Goal: Task Accomplishment & Management: Manage account settings

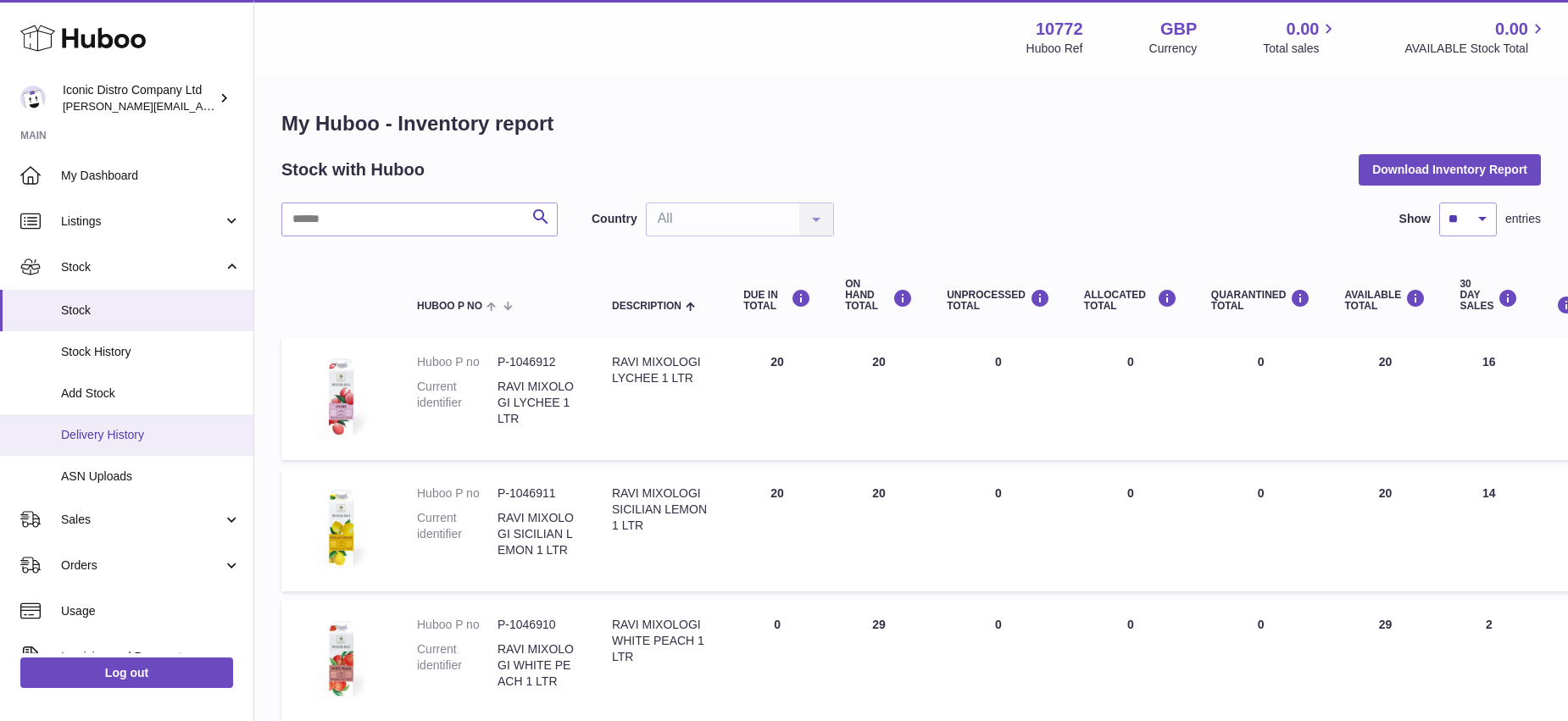
click at [90, 434] on span "Delivery History" at bounding box center [151, 435] width 180 height 16
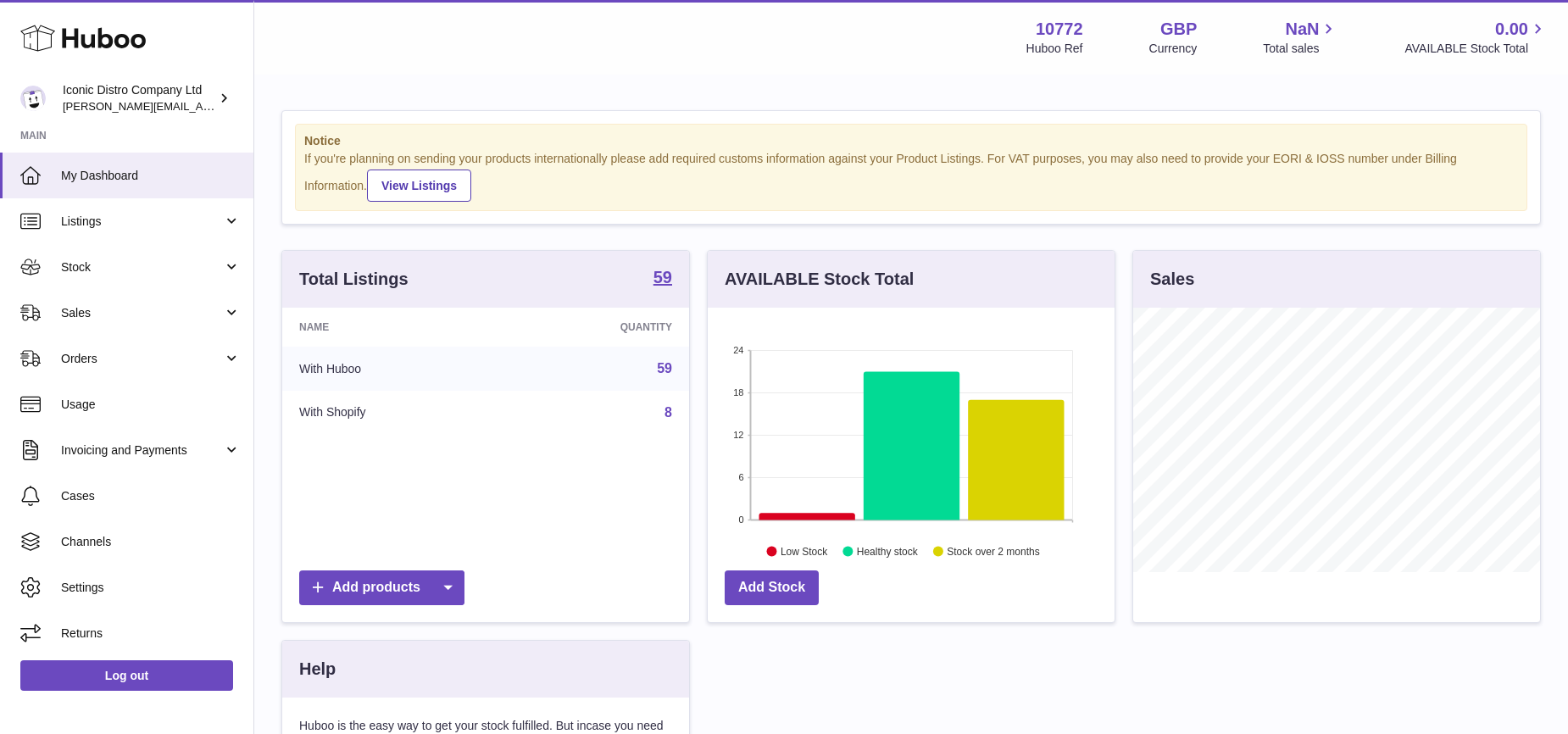
scroll to position [264, 406]
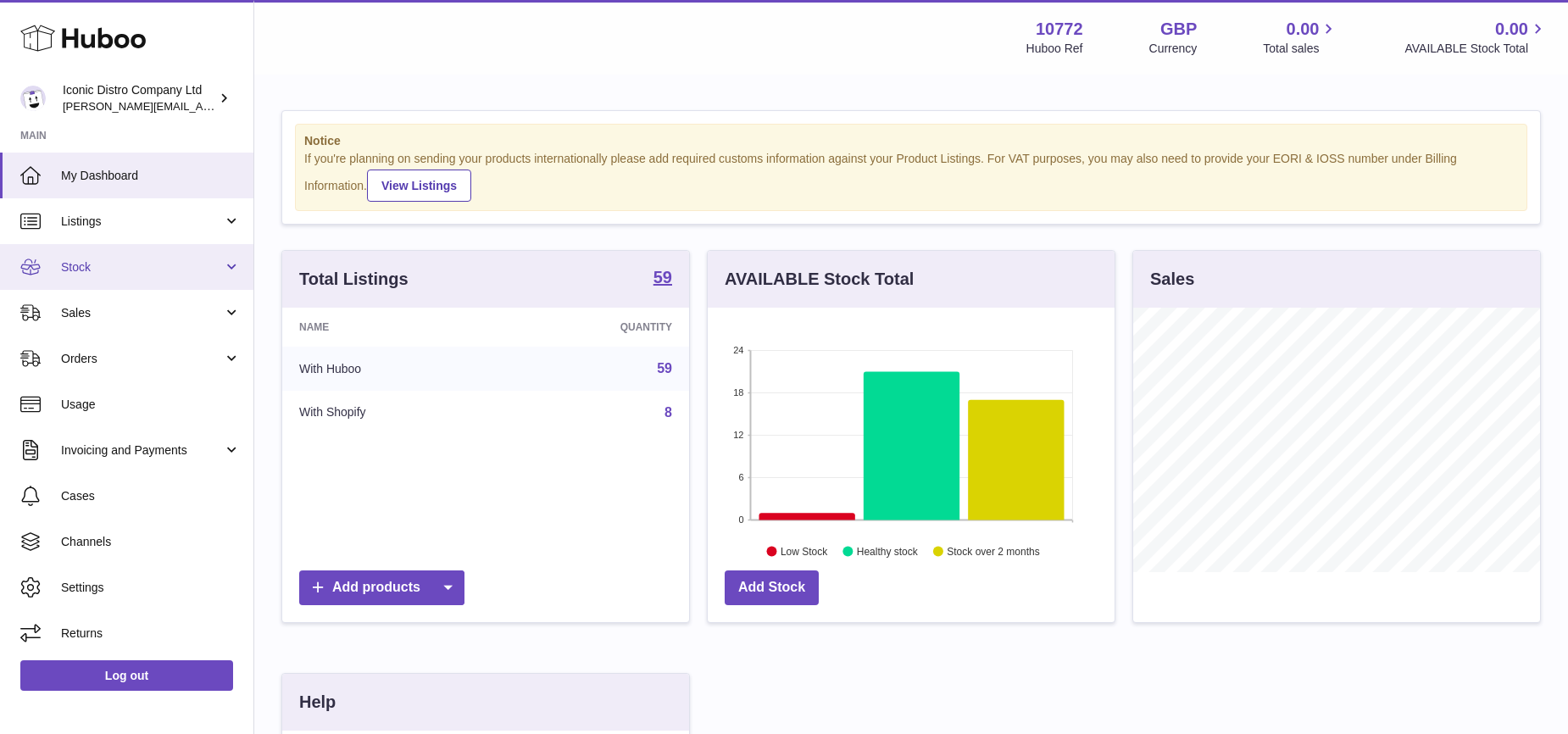
click at [61, 260] on span "Stock" at bounding box center [142, 268] width 162 height 16
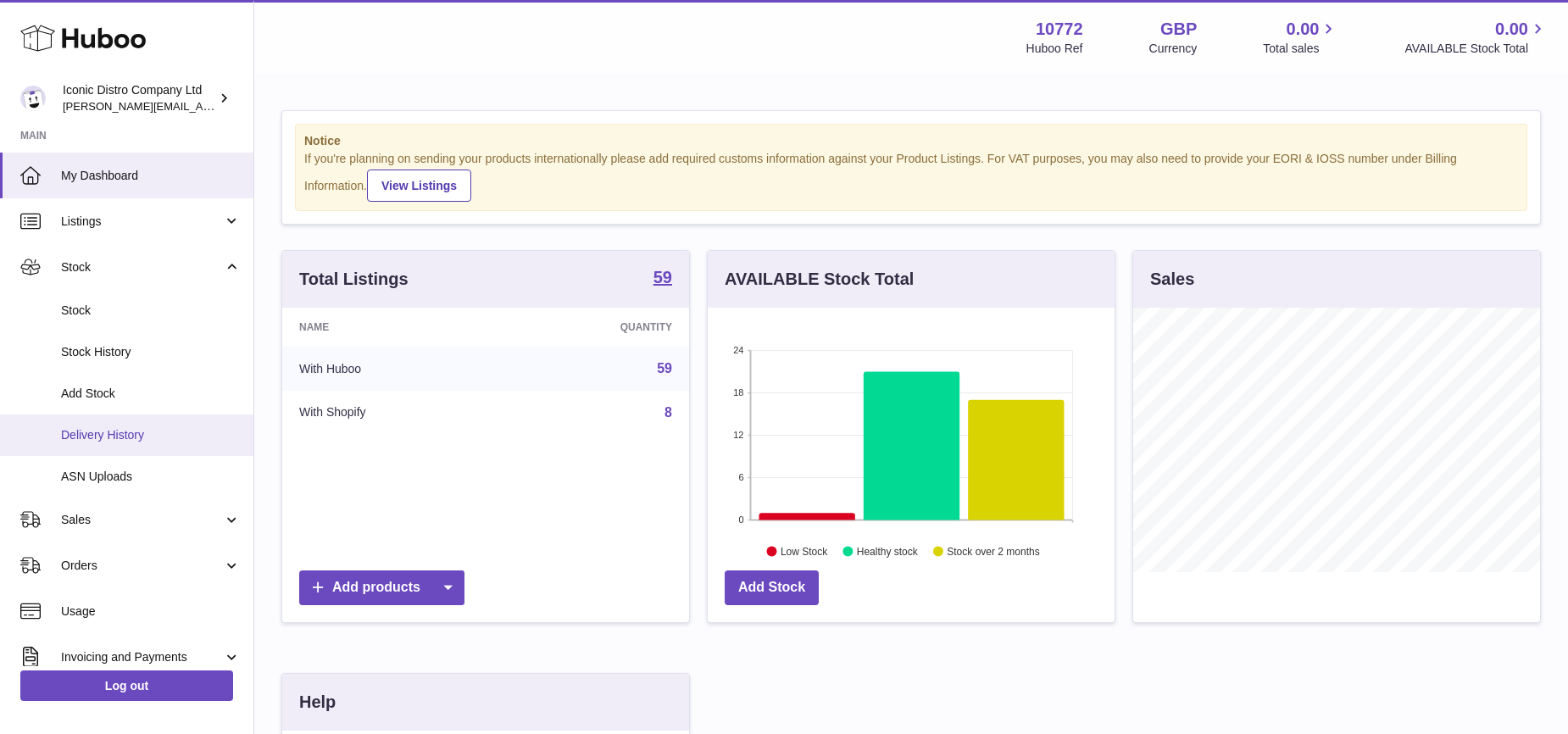
click at [107, 429] on span "Delivery History" at bounding box center [151, 435] width 180 height 16
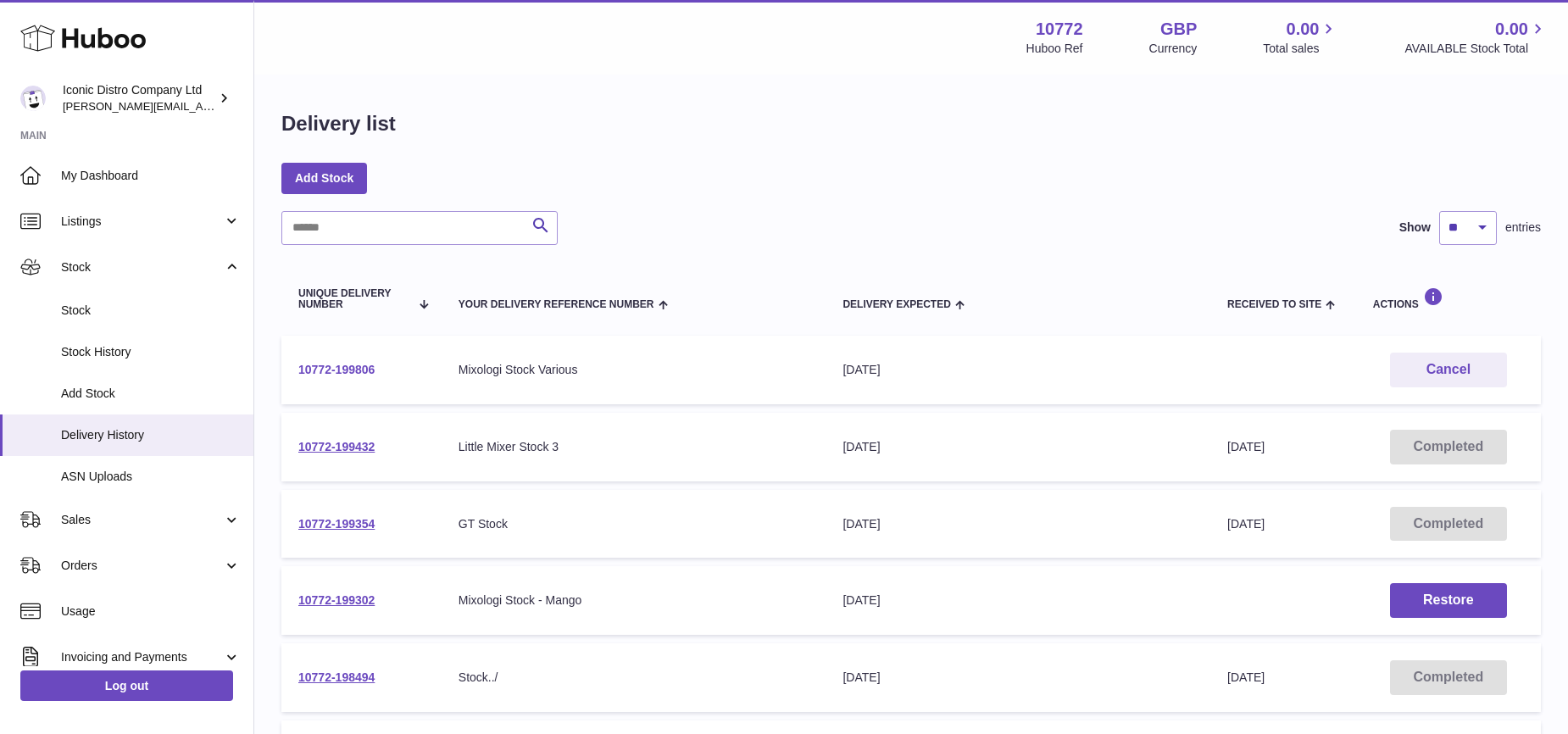
click at [316, 370] on link "10772-199806" at bounding box center [336, 369] width 76 height 13
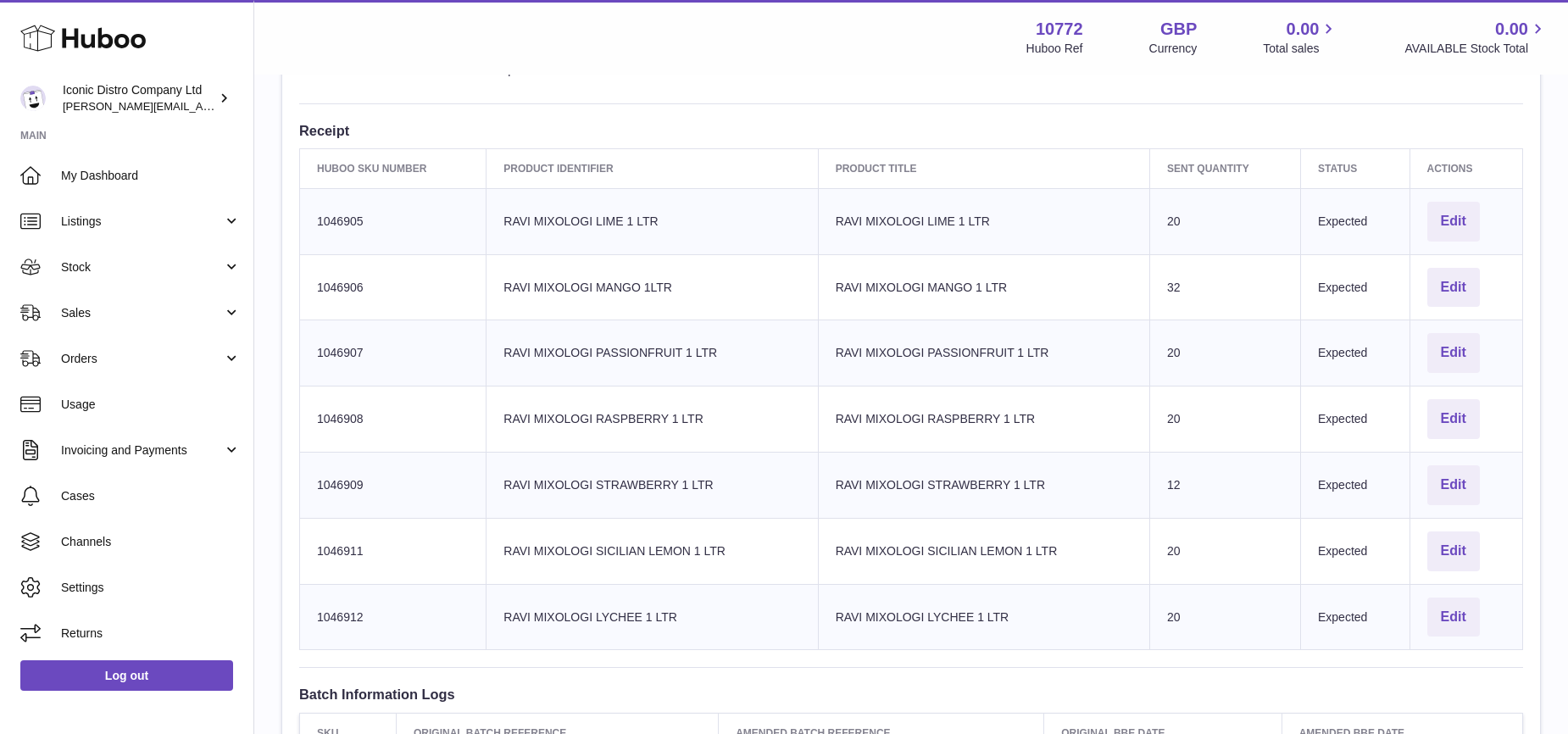
scroll to position [511, 0]
click at [107, 278] on link "Stock" at bounding box center [126, 266] width 253 height 45
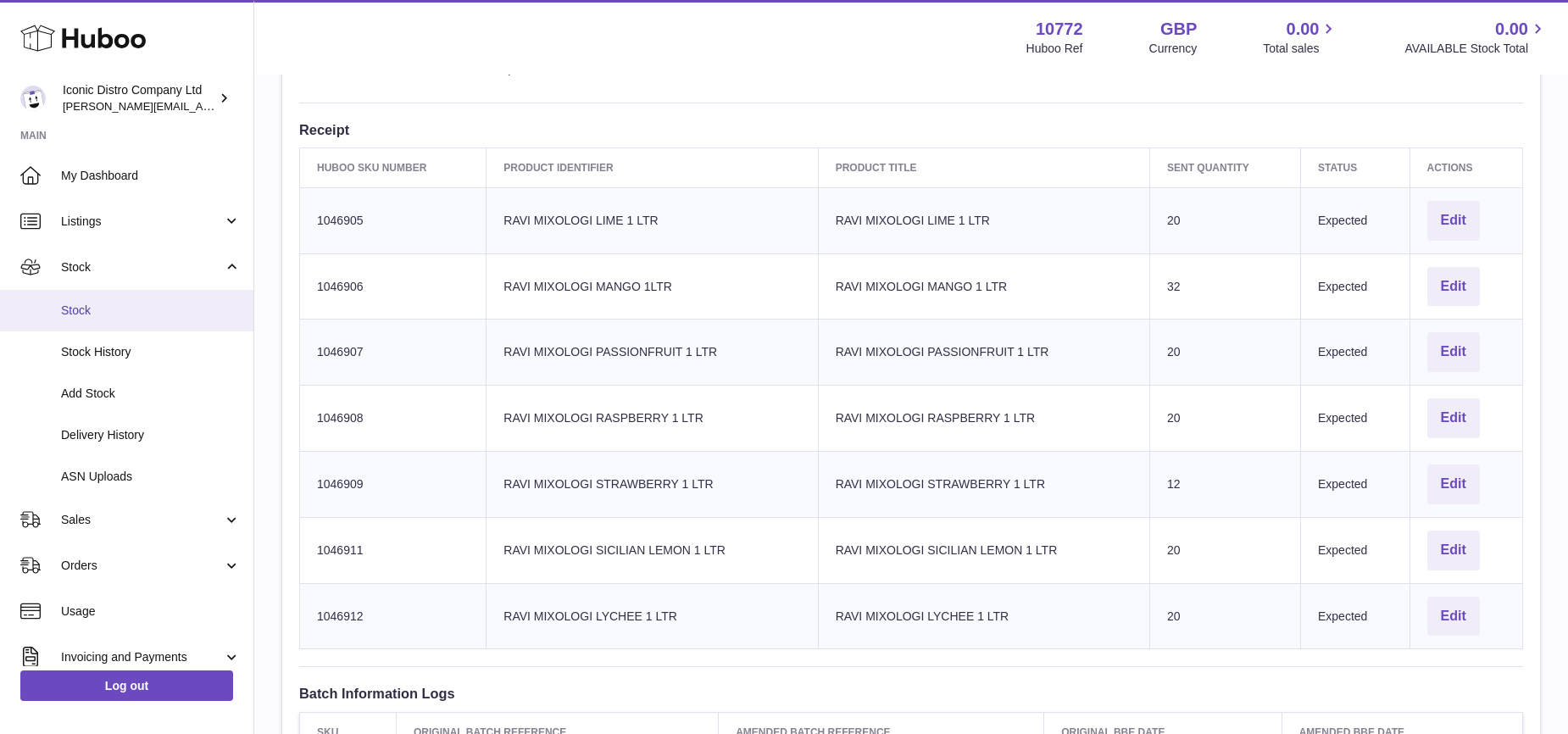
click at [87, 318] on span "Stock" at bounding box center [151, 311] width 180 height 16
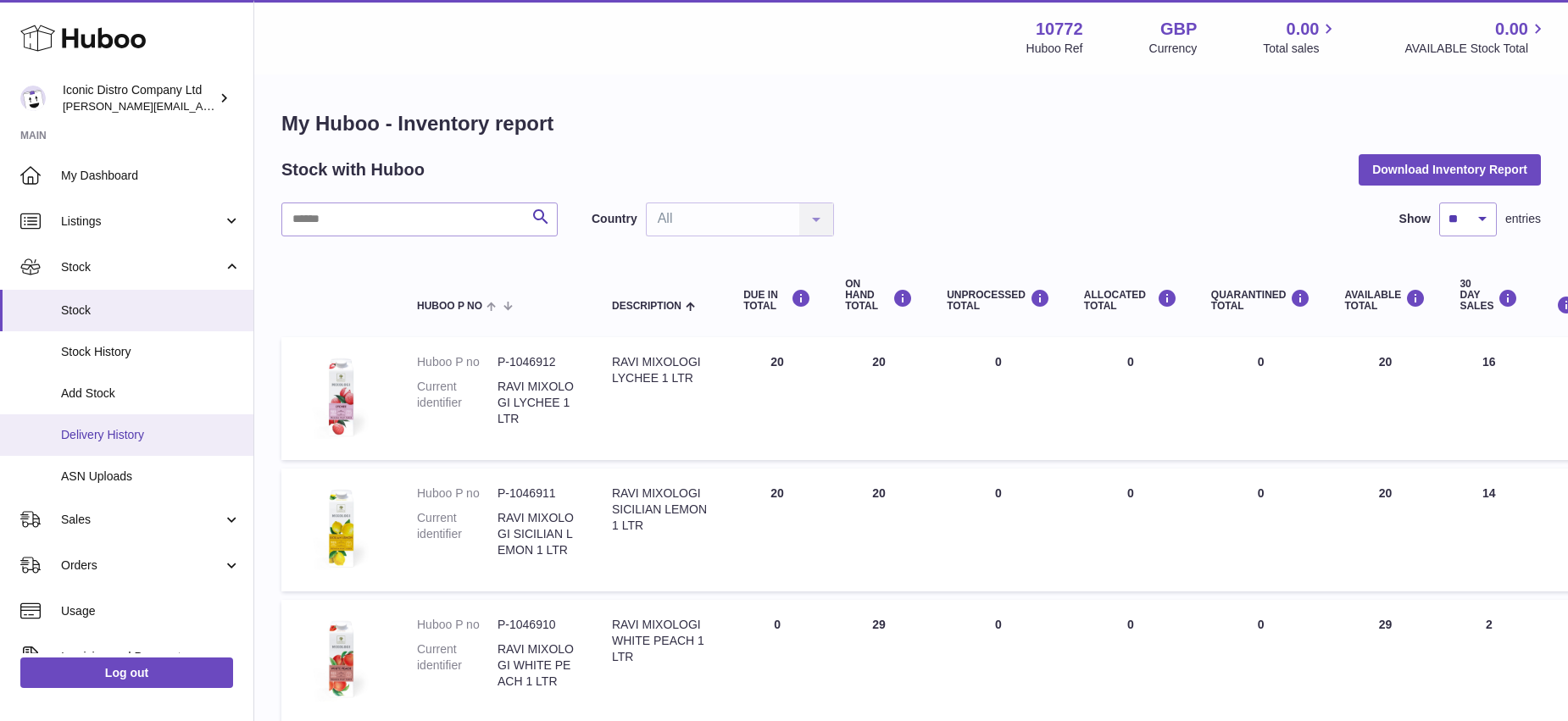
click at [79, 428] on span "Delivery History" at bounding box center [151, 435] width 180 height 16
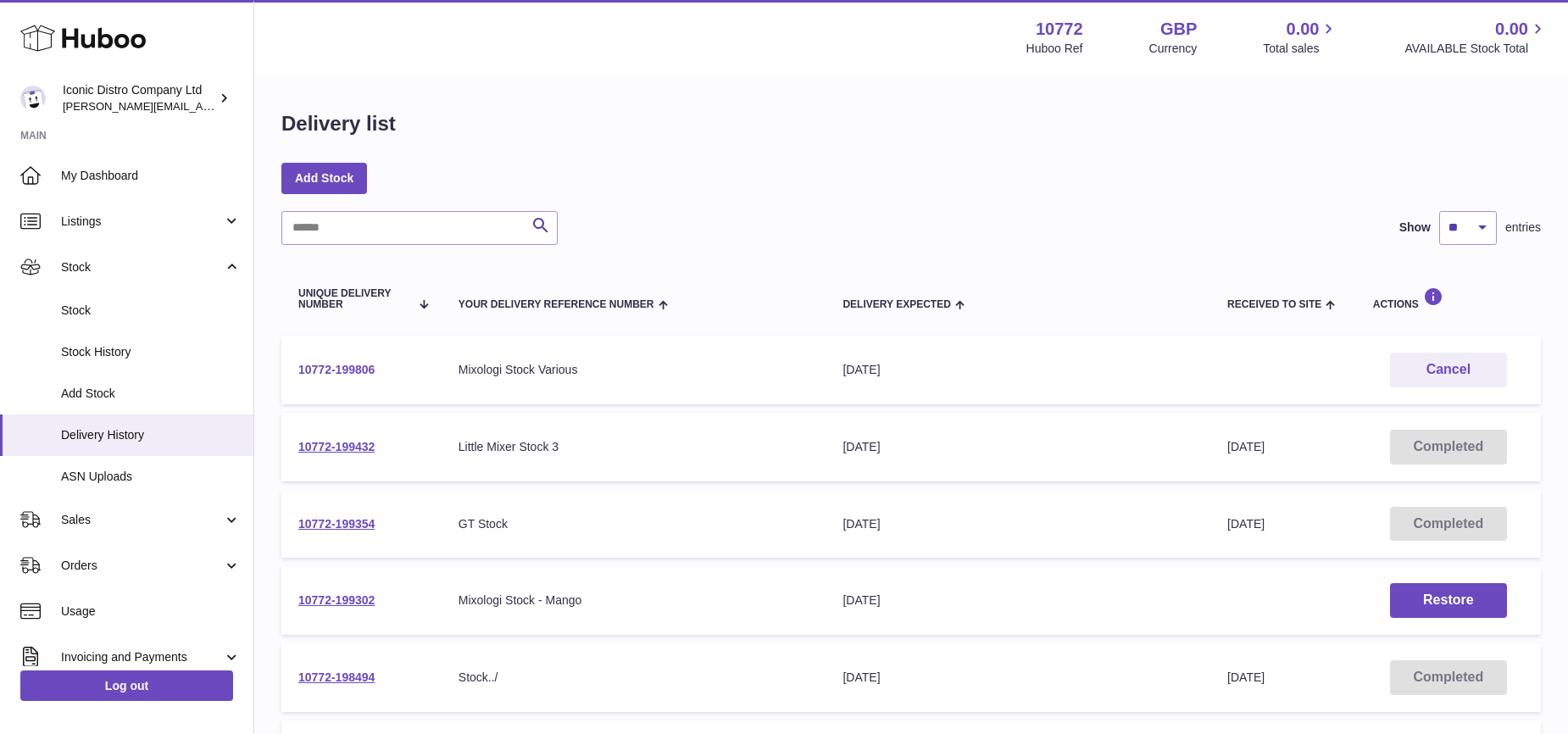
click at [339, 371] on link "10772-199806" at bounding box center [336, 369] width 76 height 13
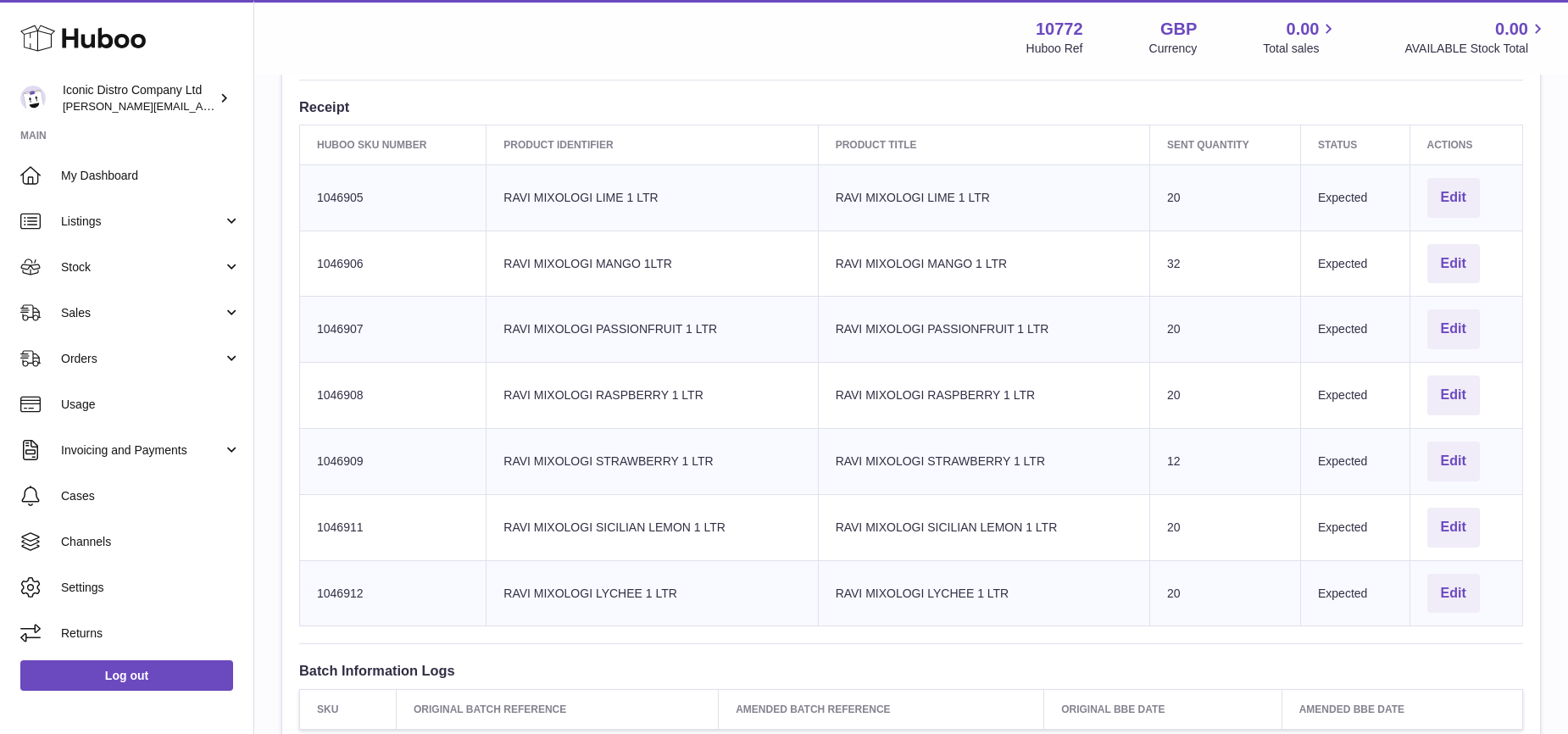
scroll to position [535, 0]
click at [1459, 263] on button "Edit" at bounding box center [1453, 262] width 52 height 40
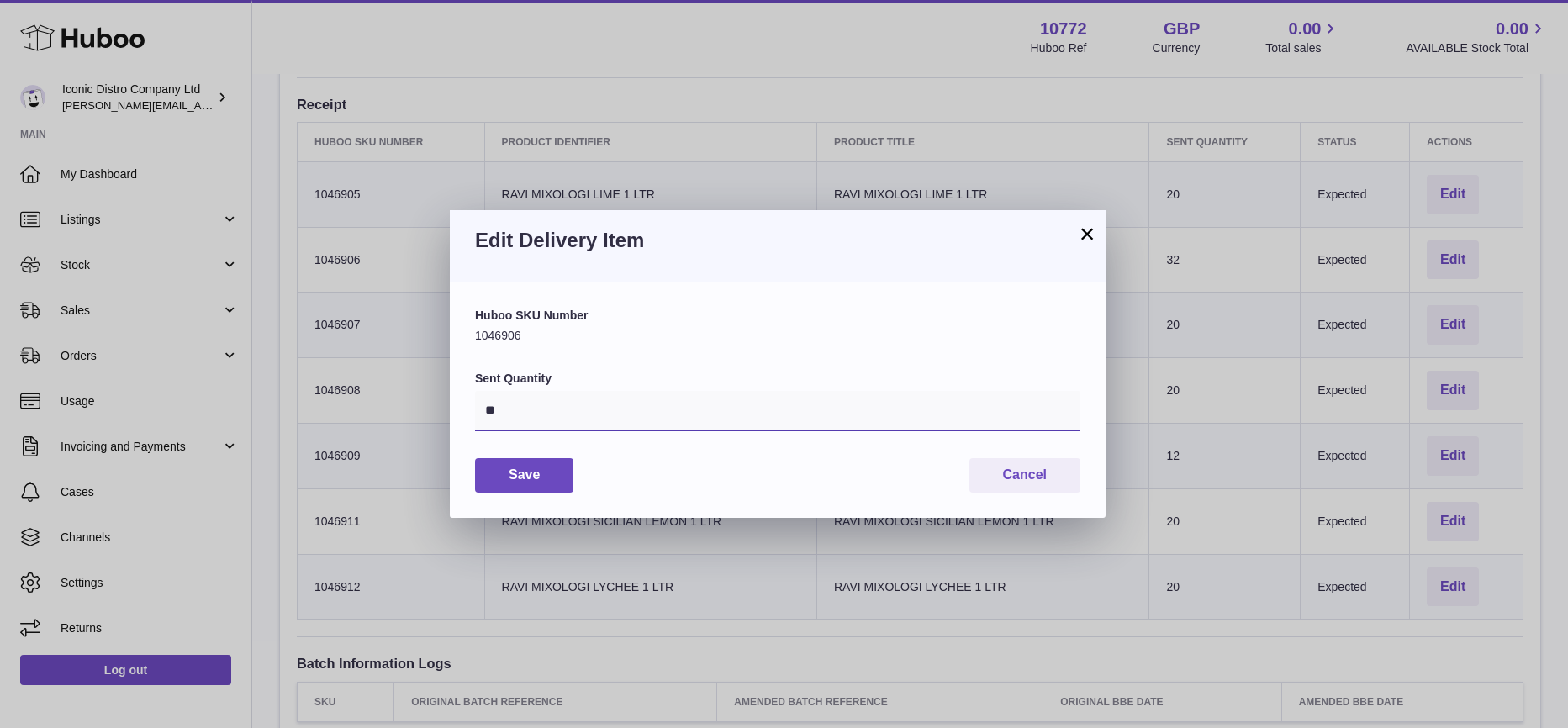
click at [500, 407] on input "**" at bounding box center [777, 411] width 605 height 41
type input "*"
type input "**"
click at [546, 484] on button "Save" at bounding box center [524, 475] width 99 height 34
